Goal: Consume media (video, audio): Consume media (video, audio)

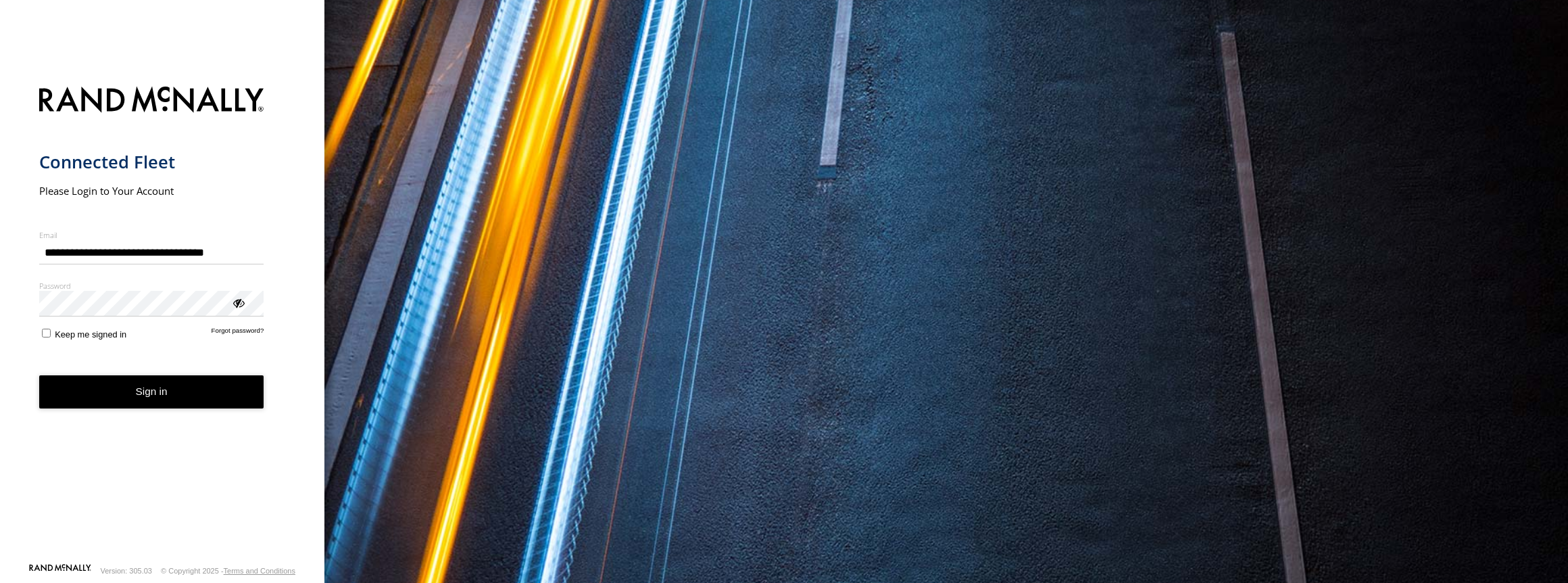
click at [139, 404] on button "Sign in" at bounding box center [152, 392] width 225 height 33
click at [143, 389] on button "Sign in" at bounding box center [152, 392] width 225 height 33
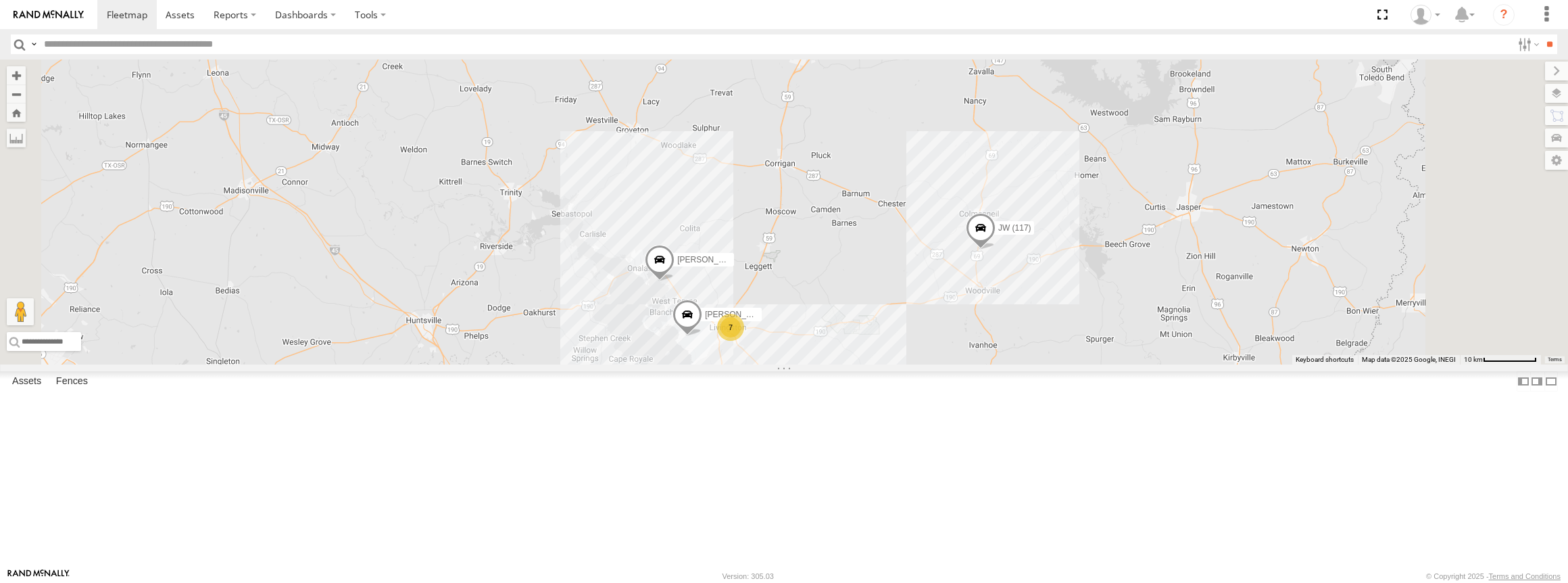
click at [0, 0] on link at bounding box center [0, 0] width 0 height 0
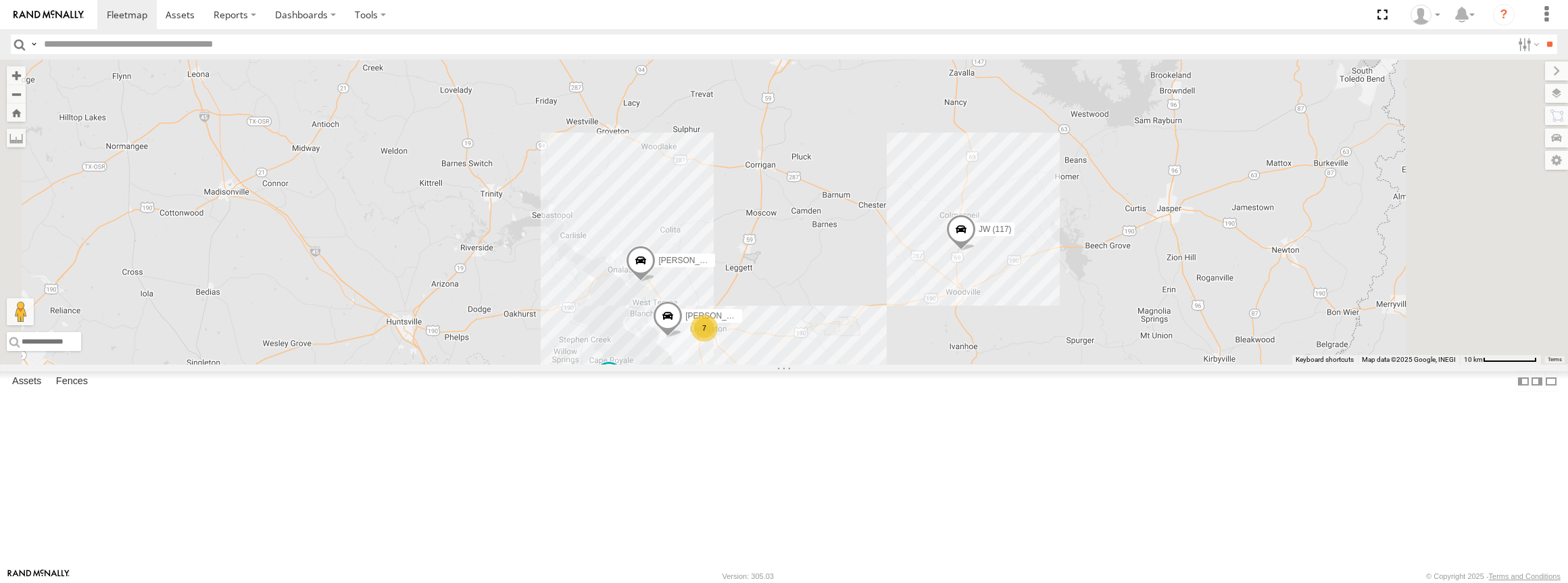
click at [0, 0] on link at bounding box center [0, 0] width 0 height 0
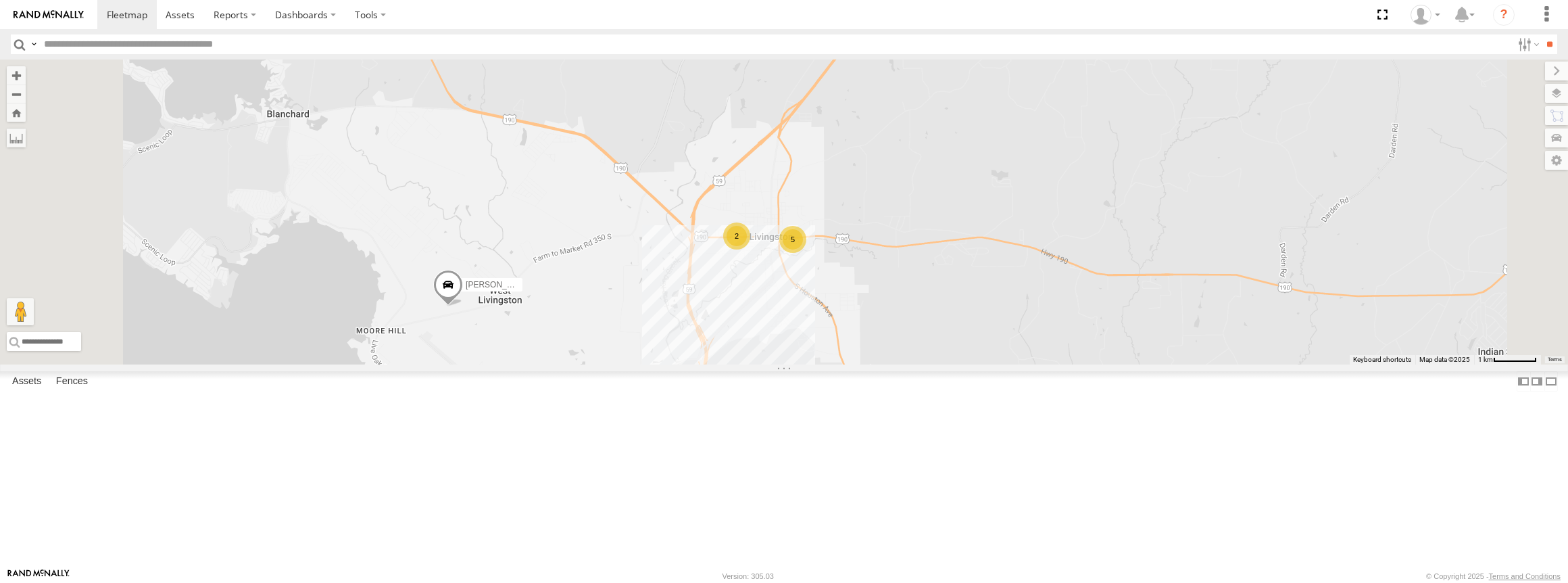
click at [751, 250] on div "2" at bounding box center [736, 235] width 27 height 27
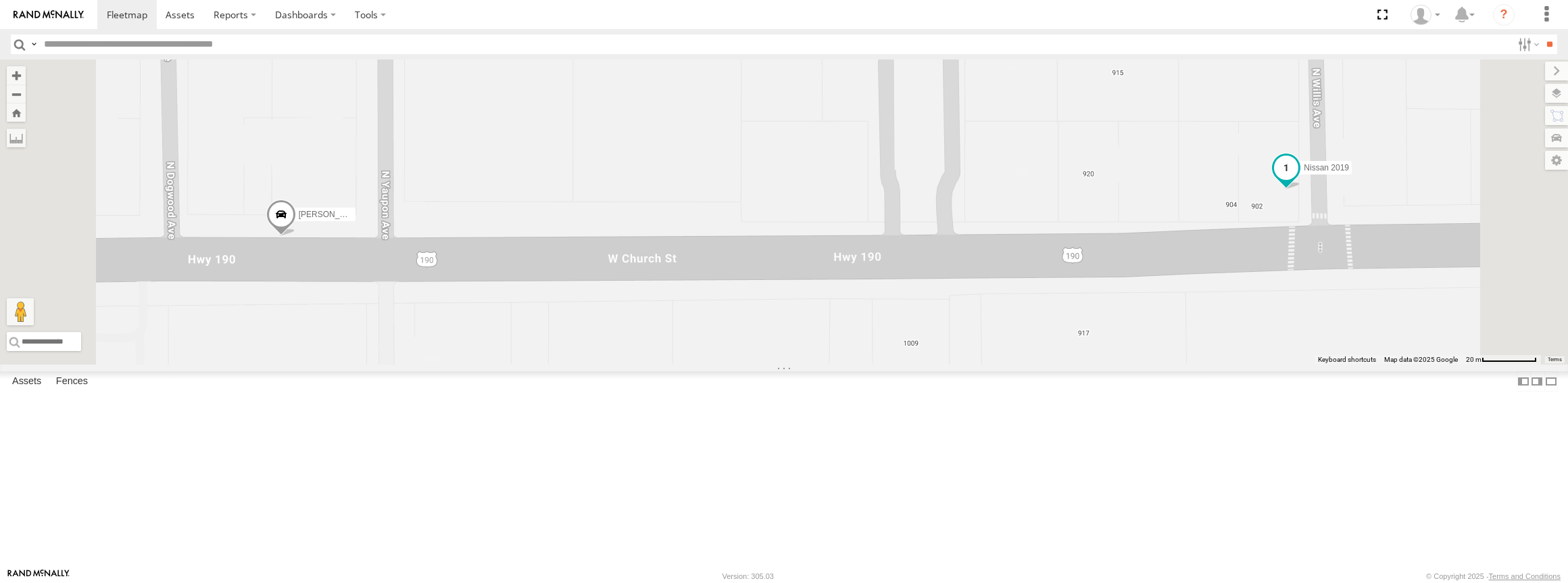
click at [1298, 179] on span at bounding box center [1286, 166] width 24 height 24
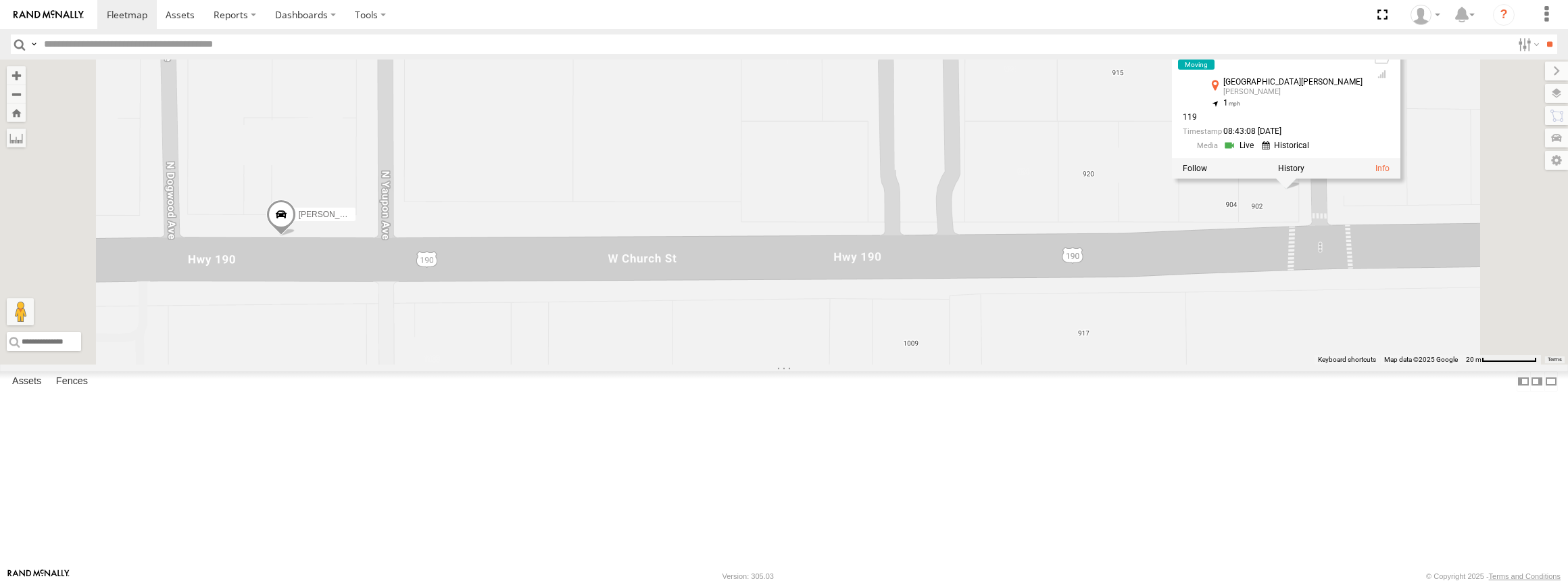
click at [1313, 152] on link at bounding box center [1287, 146] width 51 height 13
click at [1258, 152] on link at bounding box center [1240, 146] width 34 height 13
click at [1545, 10] on label at bounding box center [1546, 14] width 30 height 29
click at [1437, 14] on div at bounding box center [1425, 14] width 39 height 20
click at [1420, 116] on span at bounding box center [1429, 119] width 23 height 15
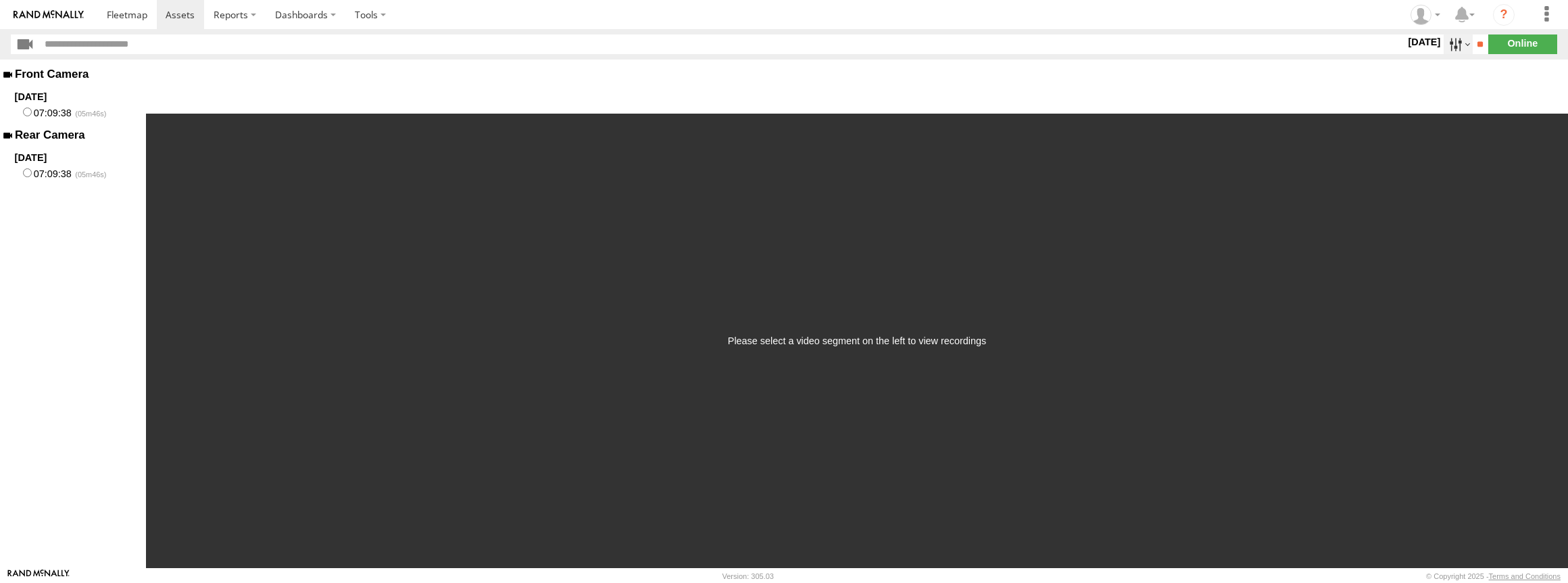
click at [1450, 46] on label at bounding box center [1458, 44] width 29 height 19
click at [0, 0] on label at bounding box center [0, 0] width 0 height 0
click at [1477, 46] on input "**" at bounding box center [1480, 44] width 16 height 19
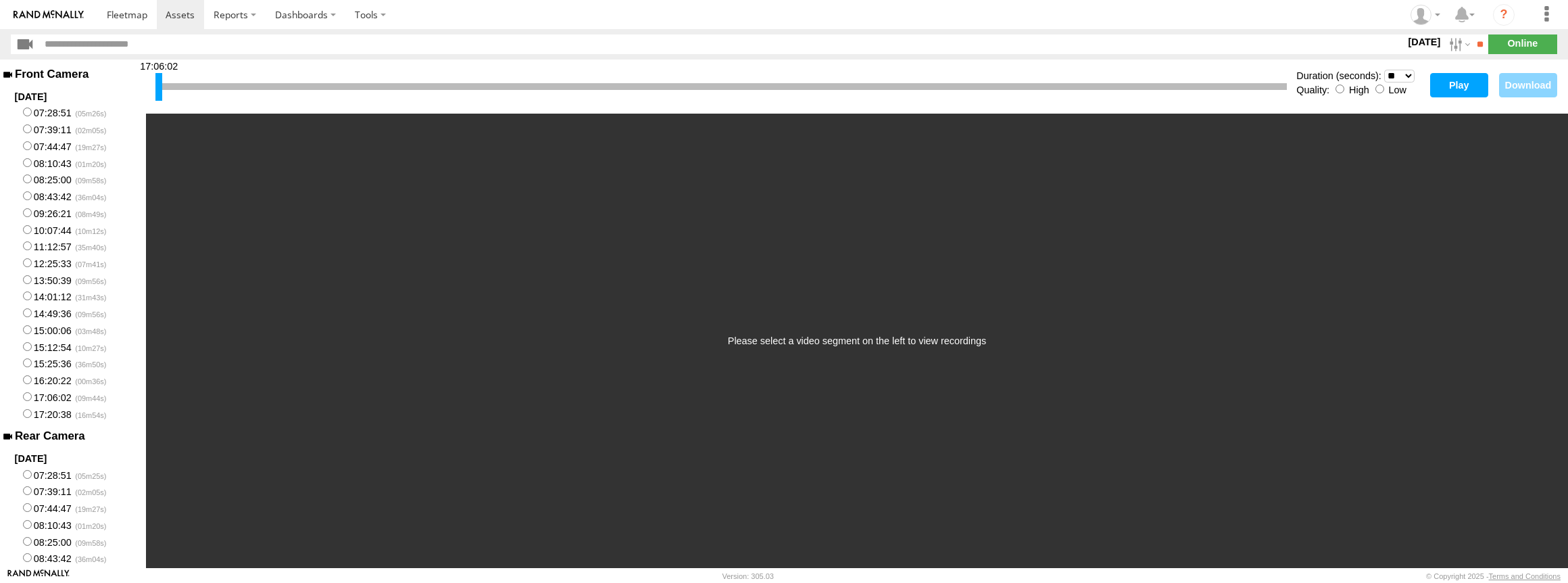
click at [1449, 85] on button "Play" at bounding box center [1459, 85] width 58 height 24
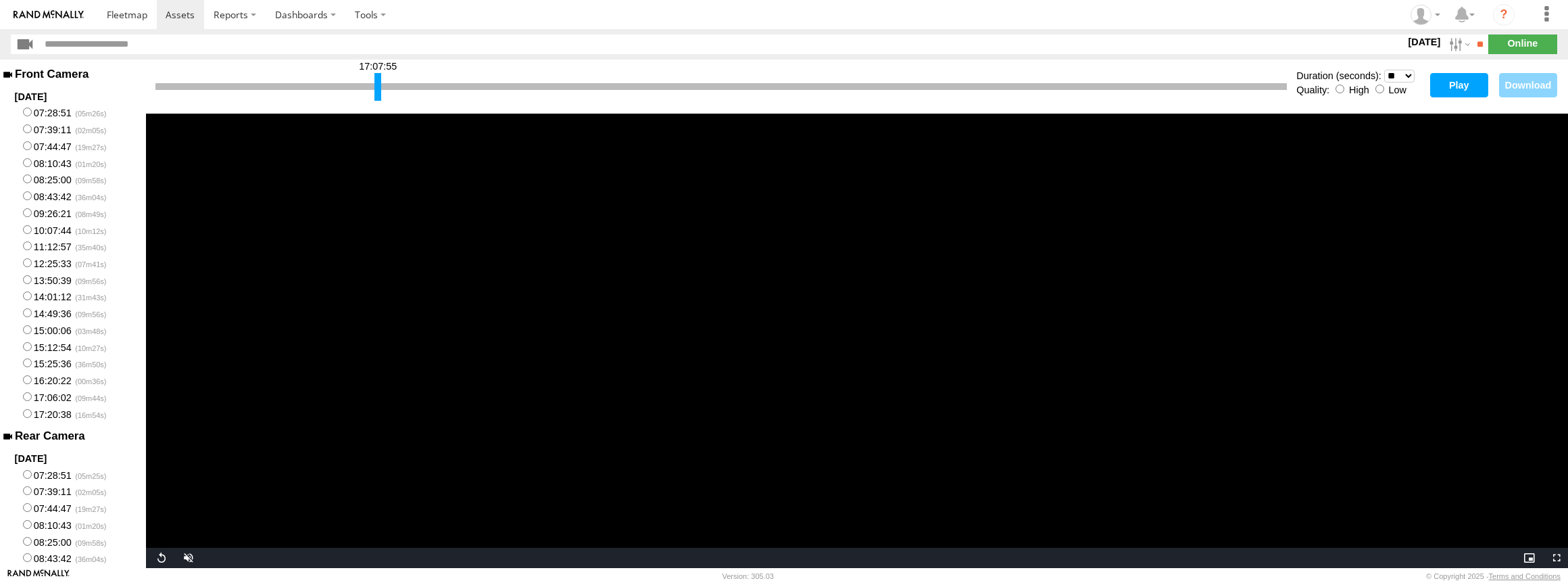
drag, startPoint x: 159, startPoint y: 85, endPoint x: 378, endPoint y: 81, distance: 219.0
click at [378, 81] on div at bounding box center [378, 87] width 7 height 28
click at [1450, 82] on button "Play" at bounding box center [1459, 85] width 58 height 24
click at [1098, 87] on div at bounding box center [1100, 87] width 7 height 28
click at [1446, 83] on button "Play" at bounding box center [1459, 85] width 58 height 24
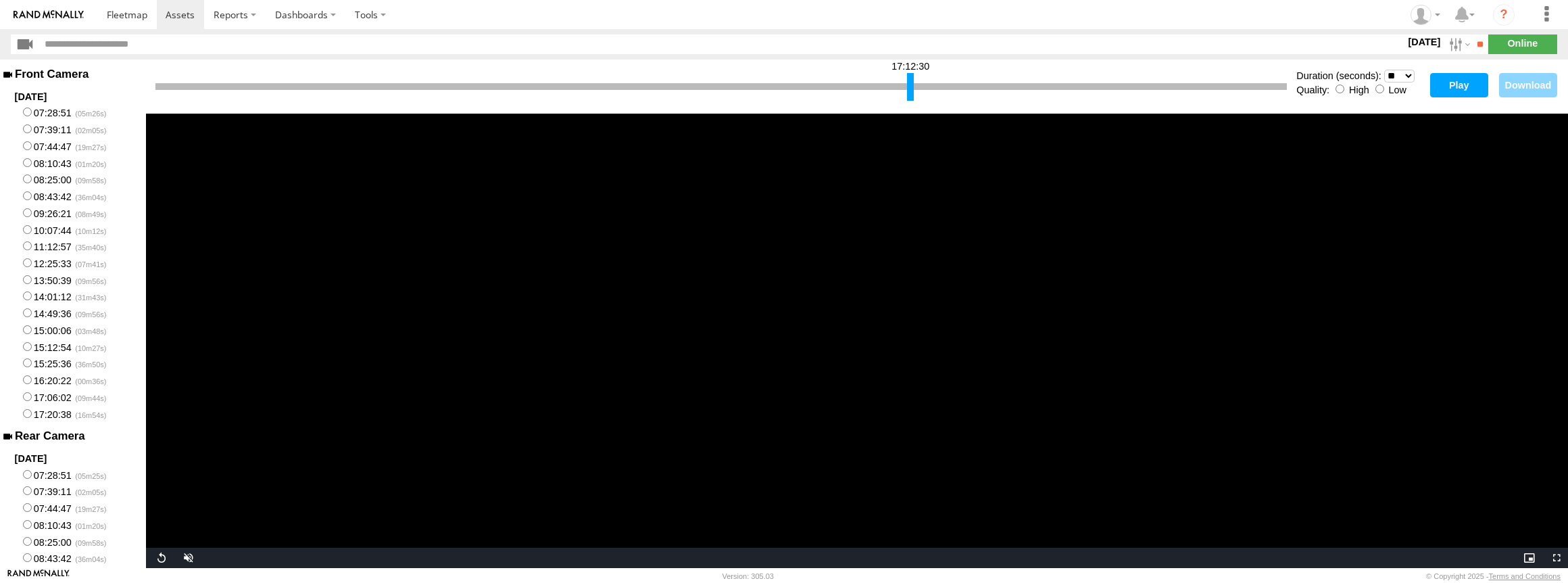
drag, startPoint x: 1101, startPoint y: 86, endPoint x: 897, endPoint y: 83, distance: 204.0
click at [907, 83] on div at bounding box center [911, 87] width 7 height 28
click at [875, 87] on div at bounding box center [721, 87] width 1131 height 7
click at [1401, 77] on select "* ** ** ** ** ** ** *** *** *** ***" at bounding box center [1400, 76] width 30 height 13
click at [1385, 70] on select "* ** ** ** ** ** ** *** *** *** ***" at bounding box center [1400, 76] width 30 height 13
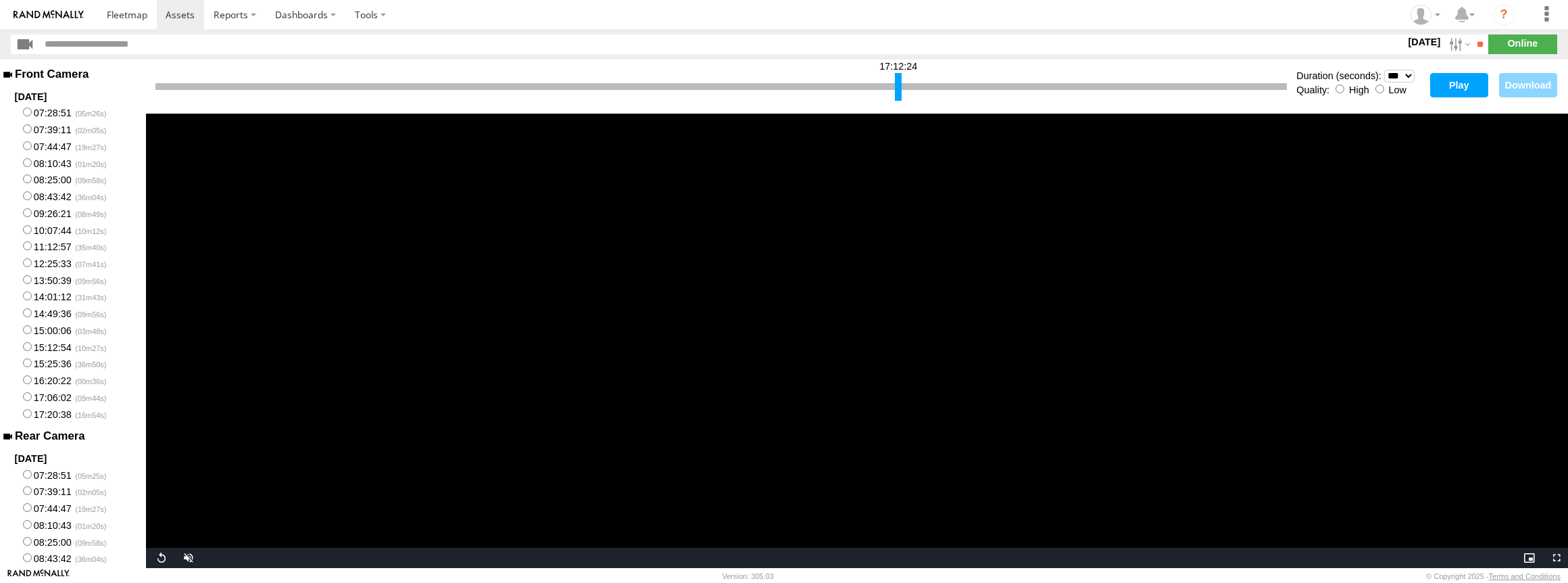
click at [1462, 76] on button "Play" at bounding box center [1459, 85] width 58 height 24
drag, startPoint x: 895, startPoint y: 86, endPoint x: 1131, endPoint y: 84, distance: 236.0
click at [1131, 84] on div at bounding box center [1133, 87] width 7 height 28
click at [1385, 90] on div "Quality: High Low" at bounding box center [1359, 89] width 126 height 13
click at [1444, 84] on button "Play" at bounding box center [1459, 85] width 58 height 24
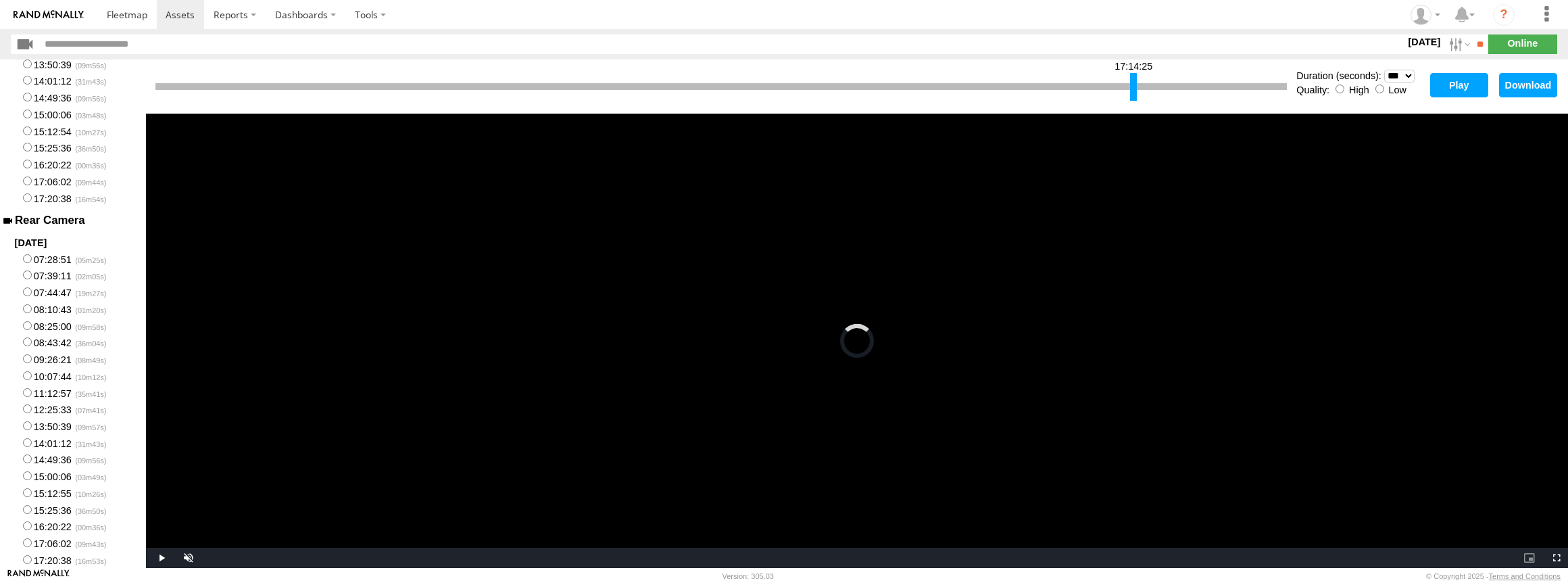
scroll to position [232, 0]
select select "**"
click at [1449, 76] on button "Play" at bounding box center [1459, 85] width 58 height 24
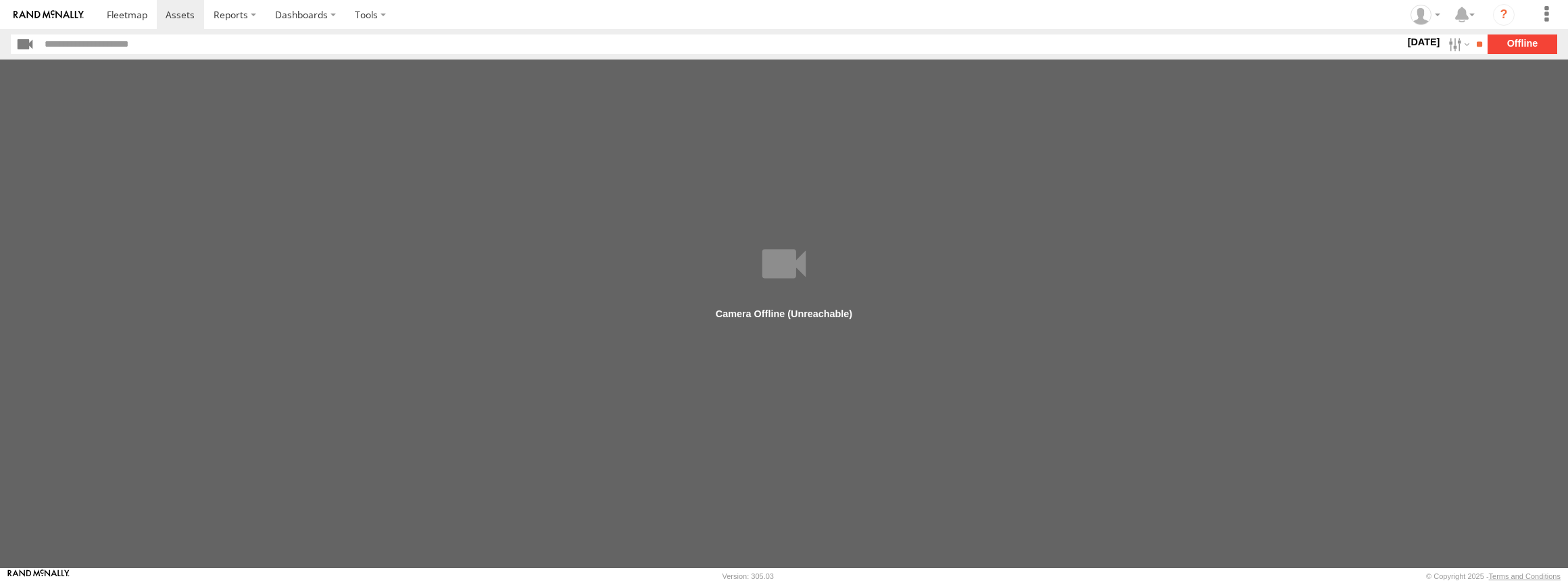
click at [1514, 45] on section "19 Aug 25 S M T W T F S S M T W" at bounding box center [784, 44] width 1547 height 19
click at [1472, 46] on input "**" at bounding box center [1480, 44] width 16 height 19
click at [1412, 42] on label "[DATE]" at bounding box center [1423, 42] width 38 height 15
click at [0, 0] on label at bounding box center [0, 0] width 0 height 0
click at [1472, 45] on input "**" at bounding box center [1480, 44] width 16 height 19
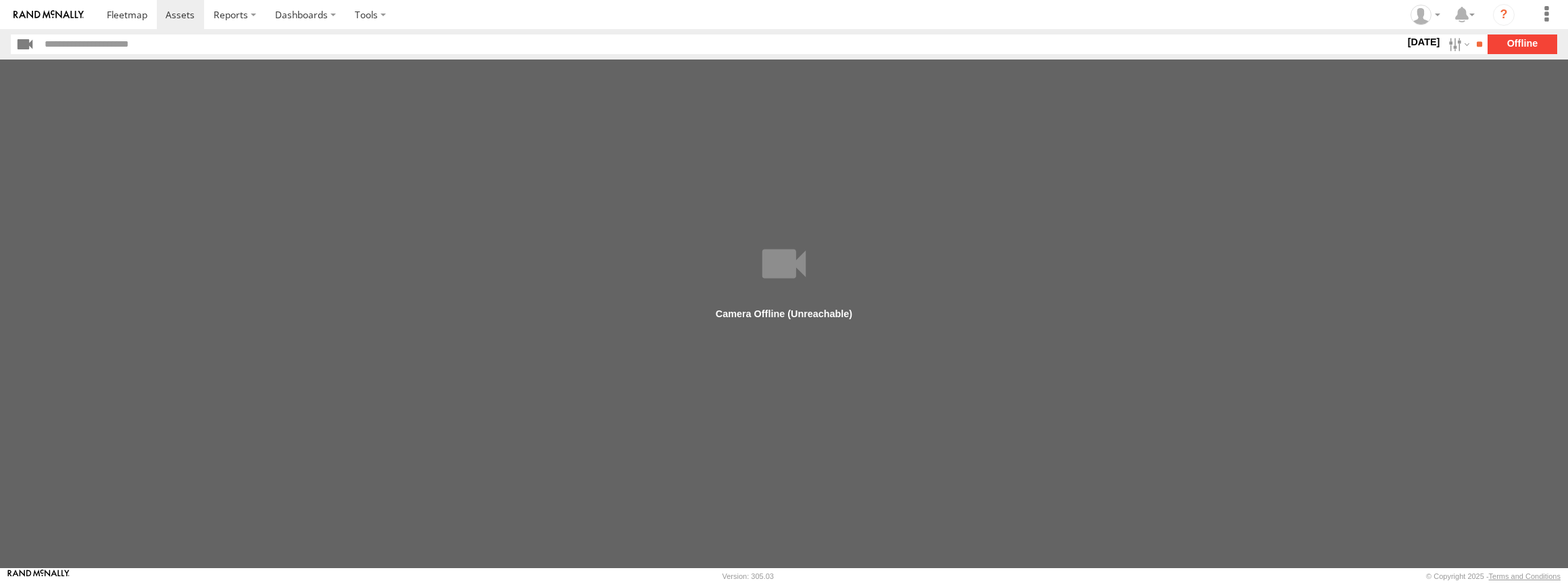
click at [1516, 50] on section "[DATE] S M T W T F S S M T W" at bounding box center [784, 44] width 1547 height 19
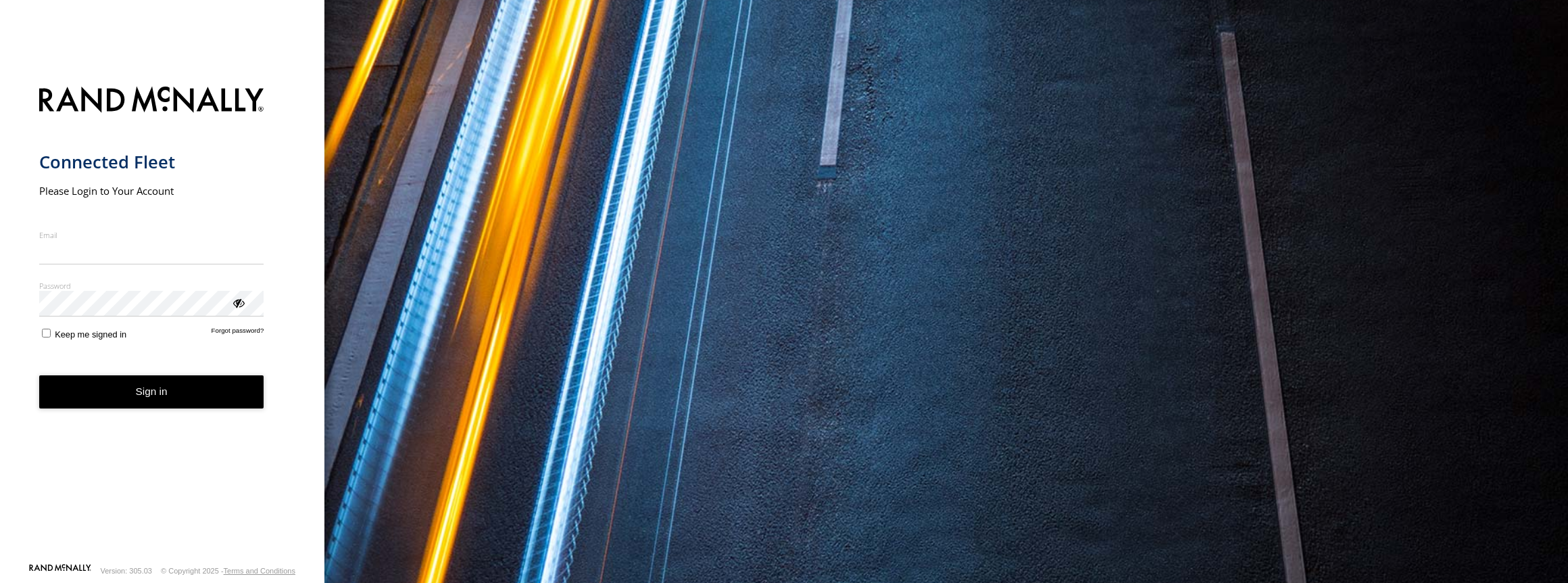
type input "**********"
click at [135, 403] on button "Sign in" at bounding box center [152, 392] width 225 height 33
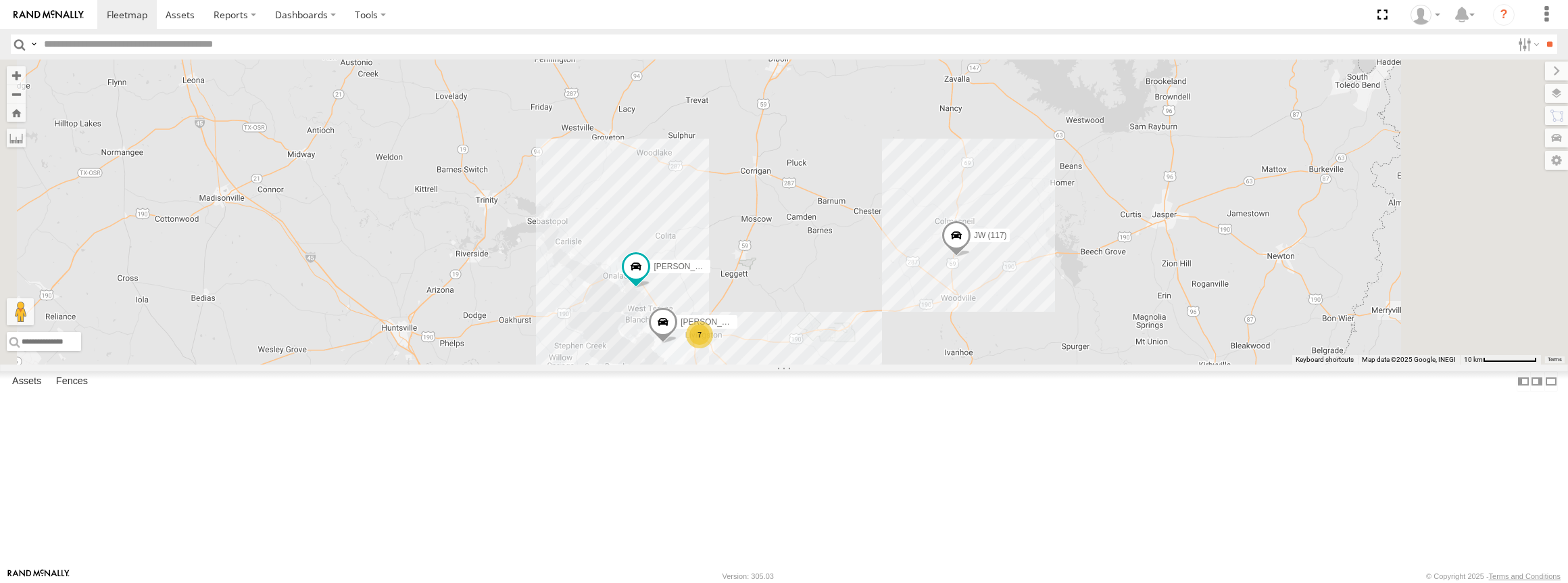
click at [0, 0] on link at bounding box center [0, 0] width 0 height 0
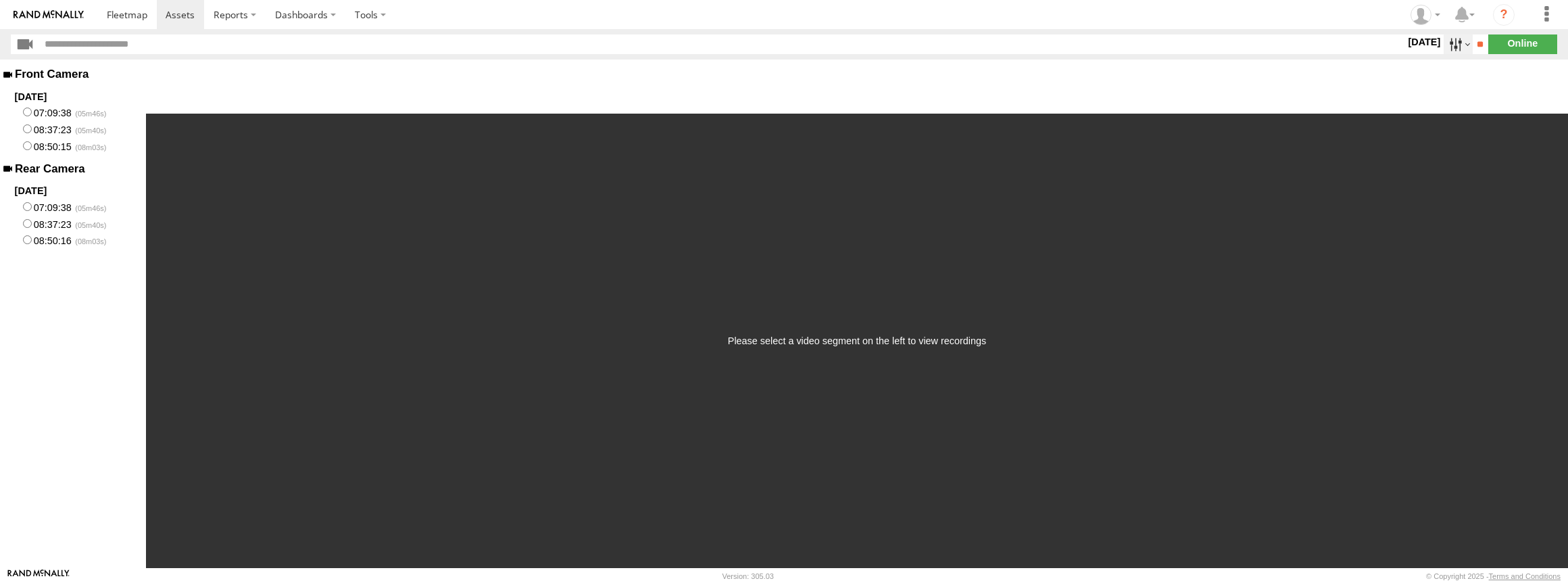
click at [1444, 42] on label at bounding box center [1458, 44] width 29 height 19
click at [0, 0] on label at bounding box center [0, 0] width 0 height 0
click at [1473, 40] on input "**" at bounding box center [1480, 44] width 16 height 19
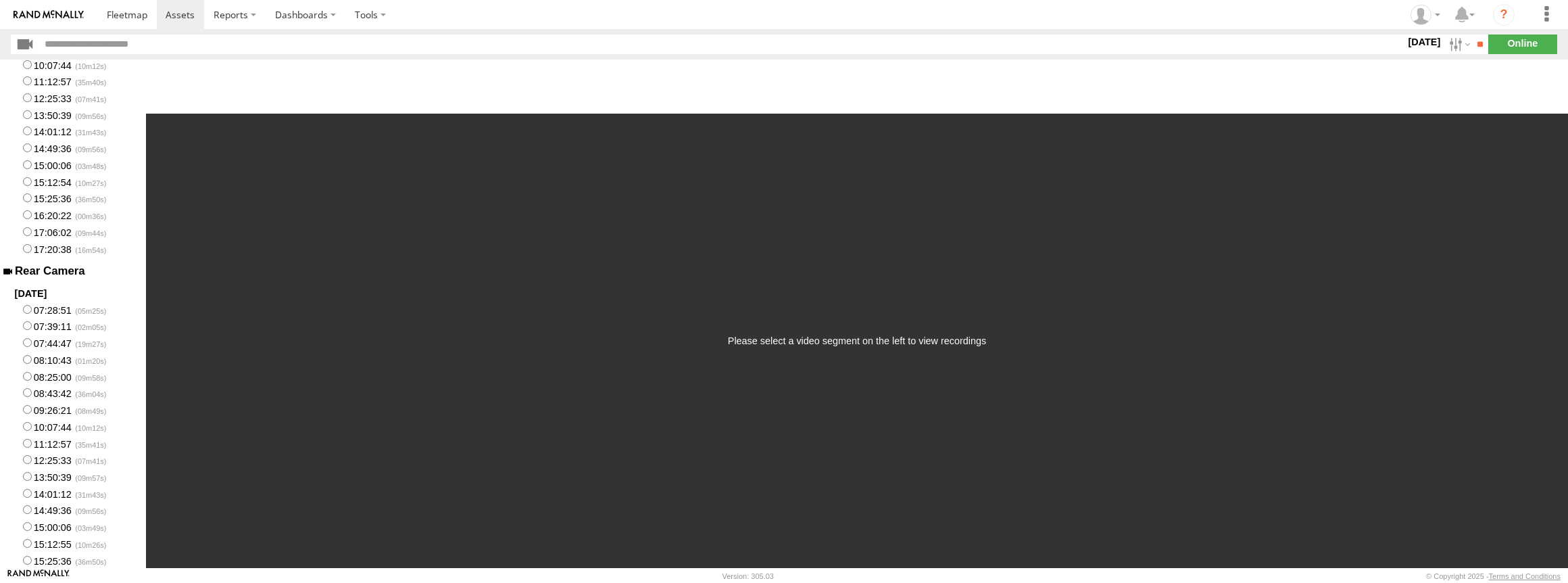
scroll to position [232, 0]
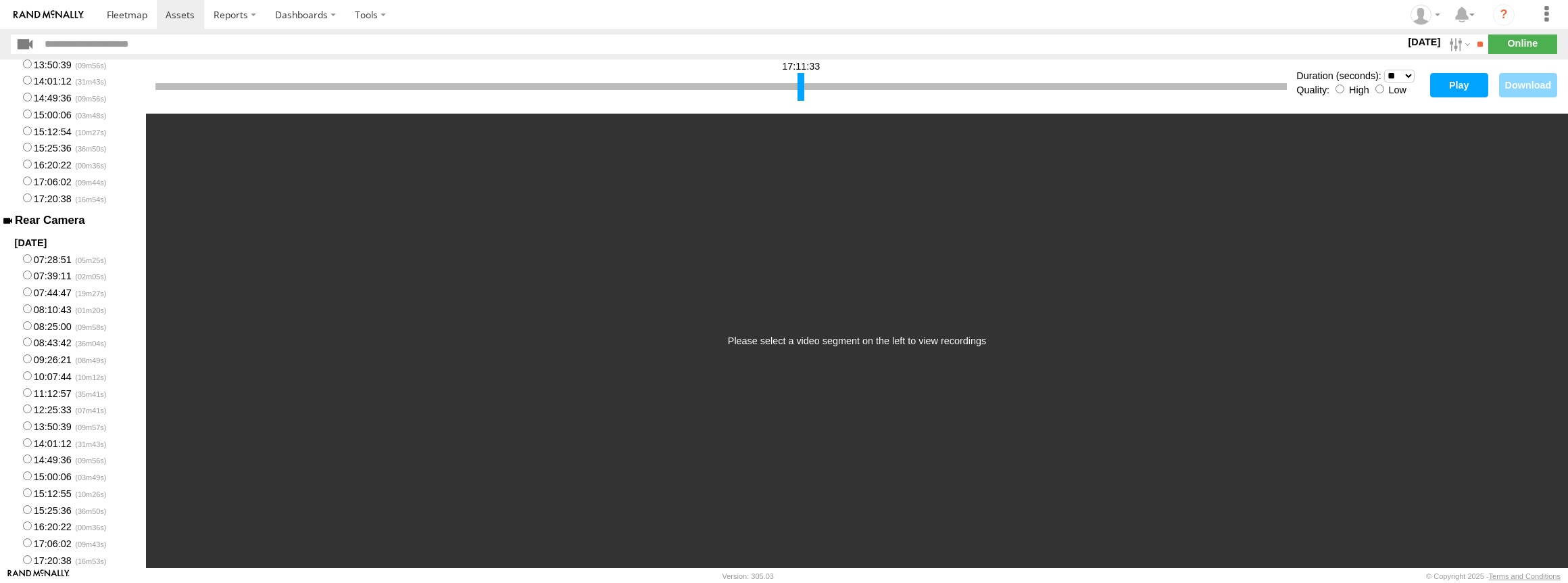
drag, startPoint x: 159, startPoint y: 86, endPoint x: 800, endPoint y: 83, distance: 641.0
click at [800, 83] on div at bounding box center [801, 87] width 7 height 28
click at [1469, 81] on button "Play" at bounding box center [1459, 85] width 58 height 24
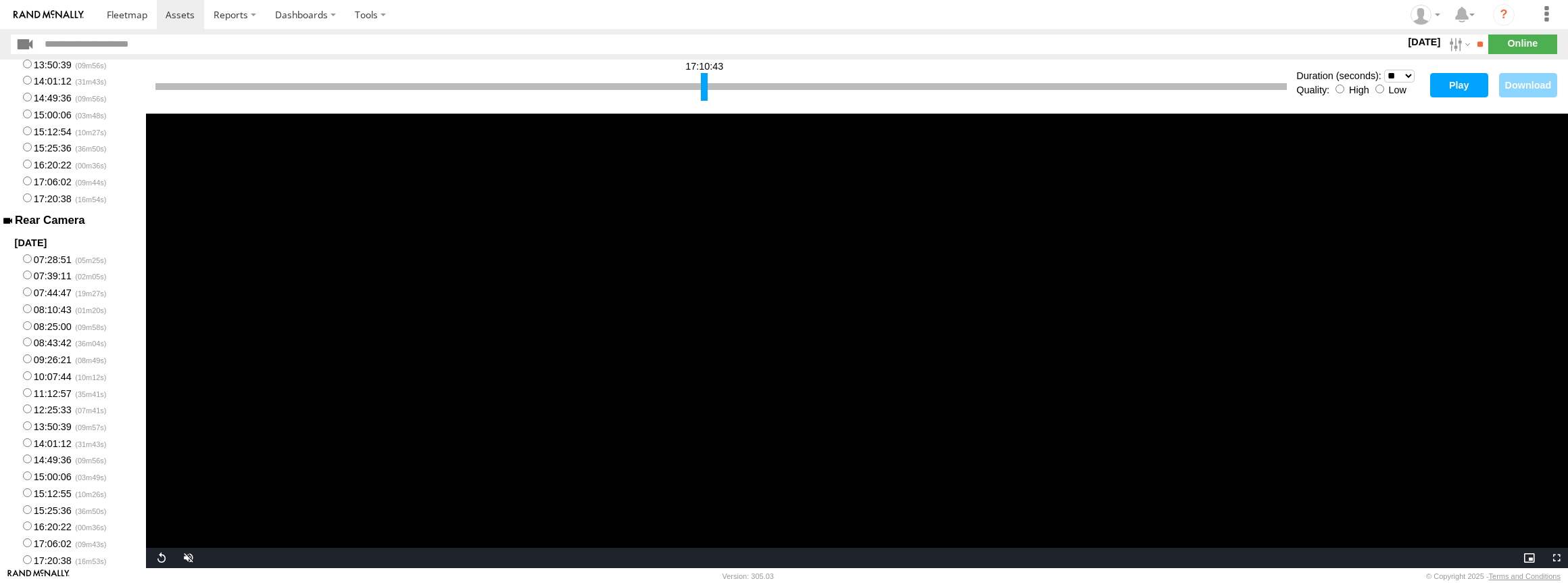
drag, startPoint x: 802, startPoint y: 86, endPoint x: 704, endPoint y: 85, distance: 98.0
click at [704, 85] on div at bounding box center [704, 87] width 7 height 28
click at [1451, 82] on button "Play" at bounding box center [1459, 85] width 58 height 24
click at [440, 83] on div at bounding box center [442, 87] width 7 height 28
click at [1461, 74] on button "Play" at bounding box center [1459, 85] width 58 height 24
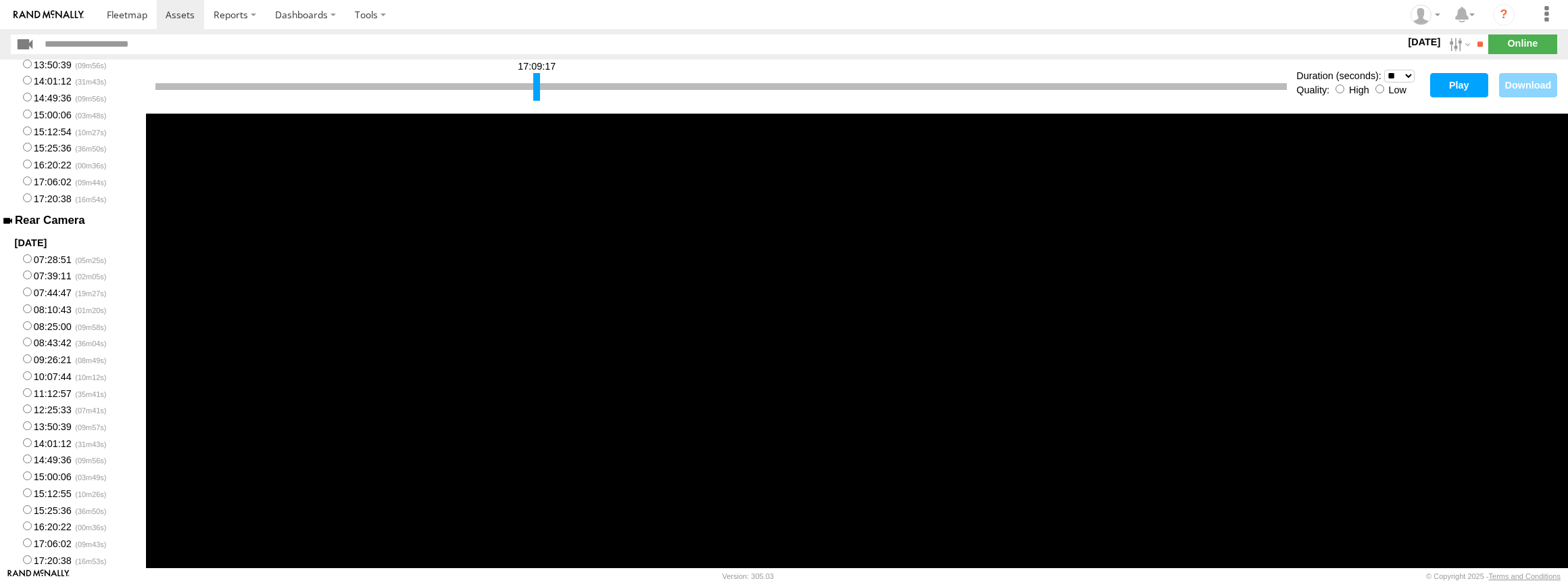
drag, startPoint x: 441, startPoint y: 86, endPoint x: 535, endPoint y: 85, distance: 94.0
click at [535, 85] on div at bounding box center [537, 87] width 7 height 28
click at [1462, 83] on button "Play" at bounding box center [1459, 85] width 58 height 24
click at [664, 86] on div at bounding box center [666, 87] width 7 height 28
click at [1460, 81] on button "Play" at bounding box center [1459, 85] width 58 height 24
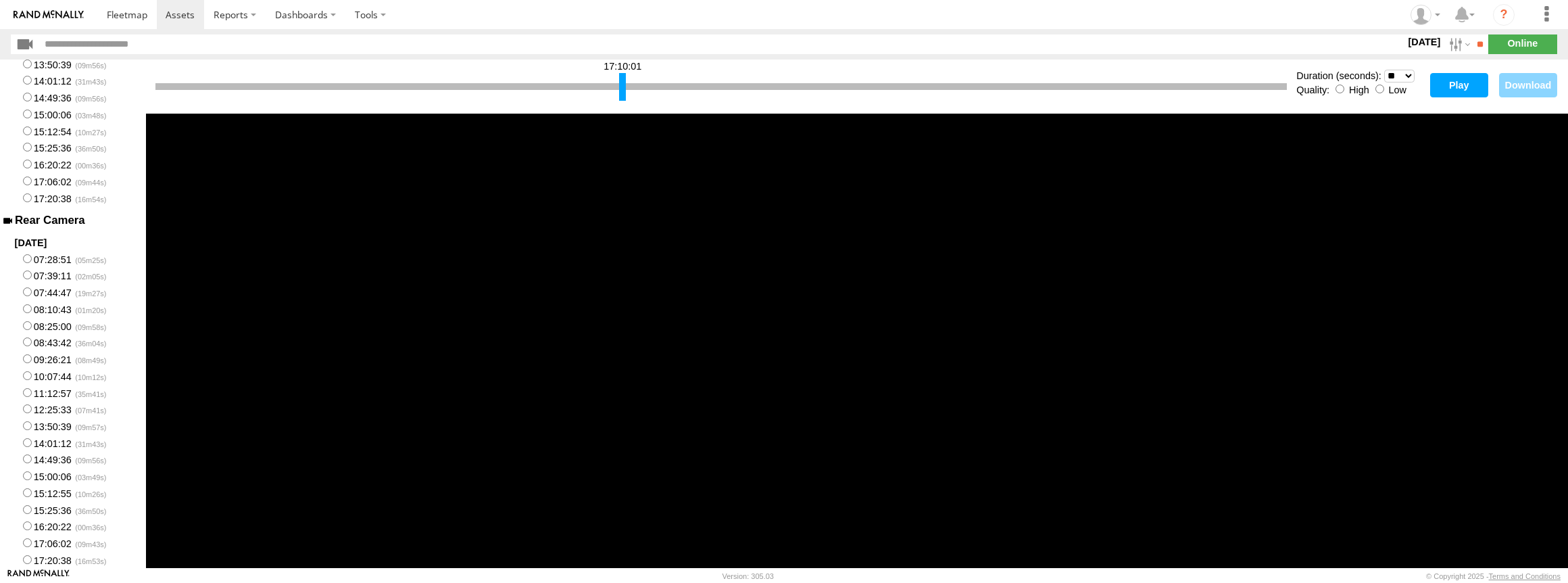
drag, startPoint x: 666, startPoint y: 85, endPoint x: 622, endPoint y: 84, distance: 44.0
click at [622, 84] on div at bounding box center [622, 87] width 7 height 28
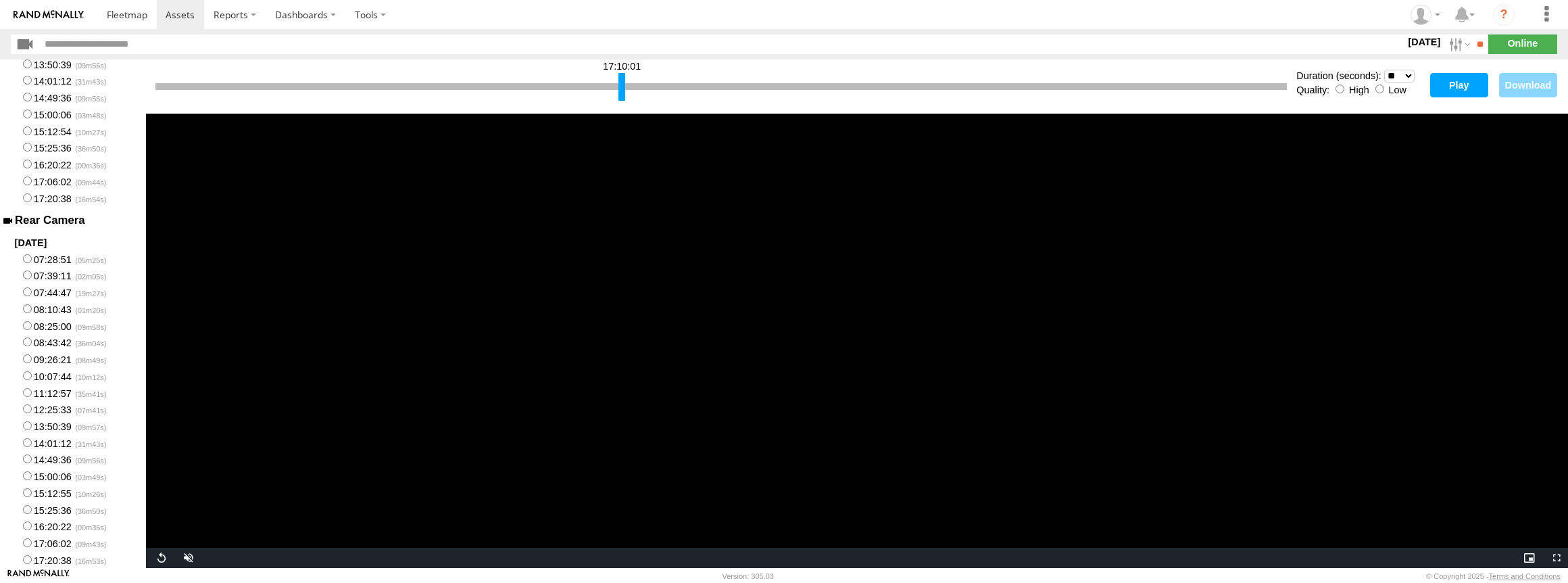
click at [1461, 81] on button "Play" at bounding box center [1459, 85] width 58 height 24
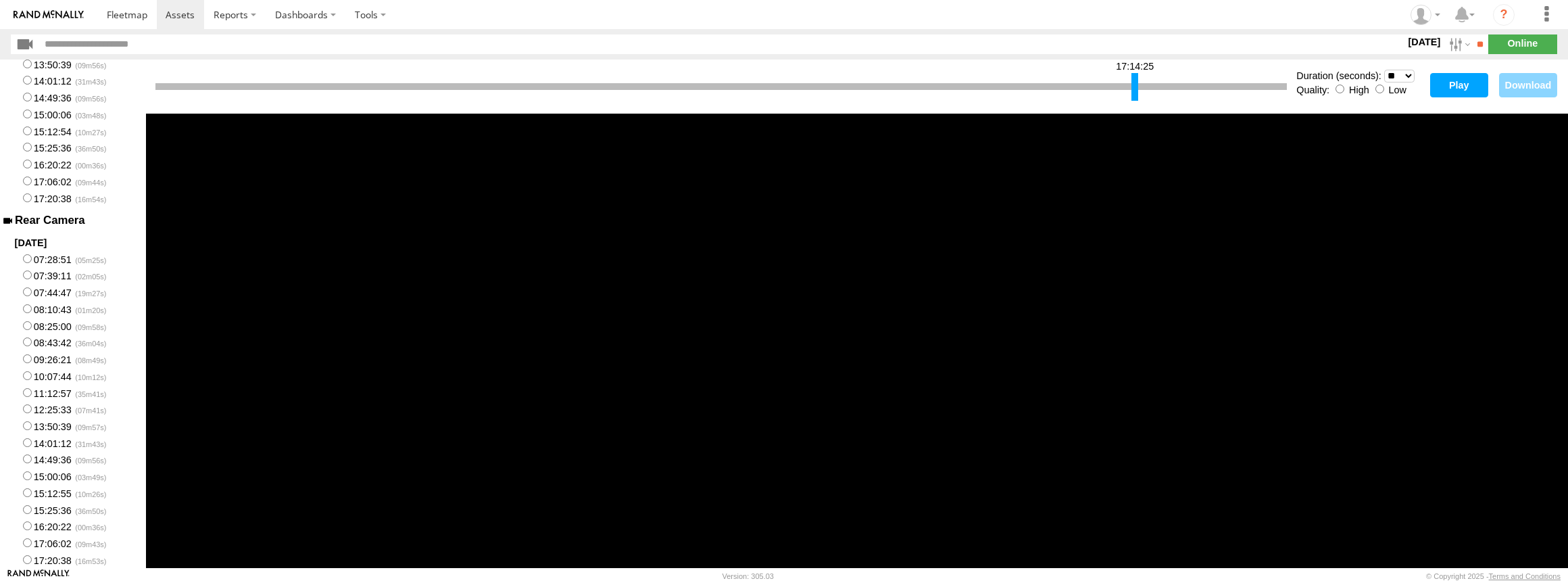
drag, startPoint x: 622, startPoint y: 84, endPoint x: 1135, endPoint y: 68, distance: 513.2
click at [1135, 70] on div "17:14:25" at bounding box center [721, 87] width 1131 height 34
click at [1443, 79] on button "Play" at bounding box center [1459, 85] width 58 height 24
